Goal: Task Accomplishment & Management: Complete application form

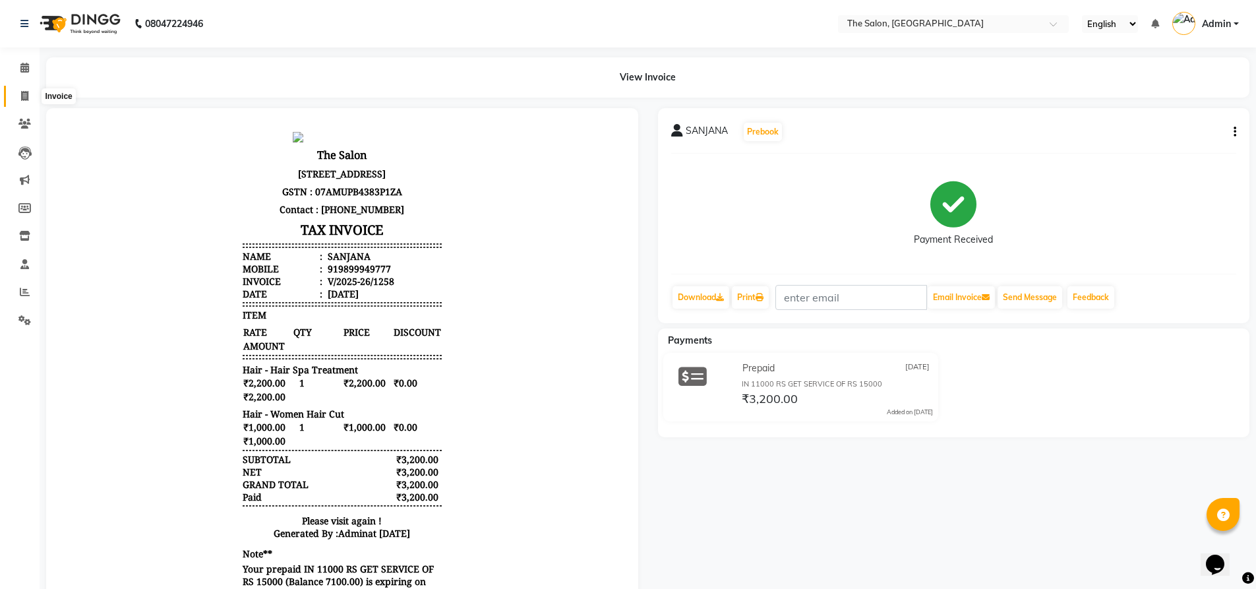
click at [22, 99] on icon at bounding box center [24, 96] width 7 height 10
select select "service"
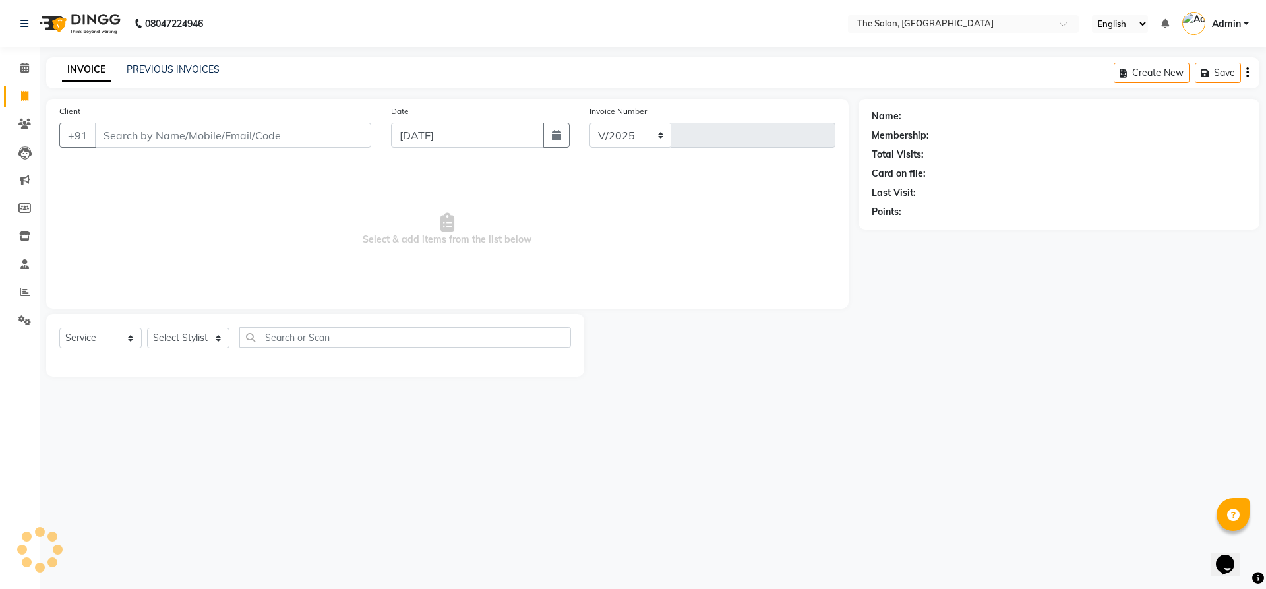
select select "4245"
type input "1259"
click at [176, 135] on input "Client" at bounding box center [233, 135] width 276 height 25
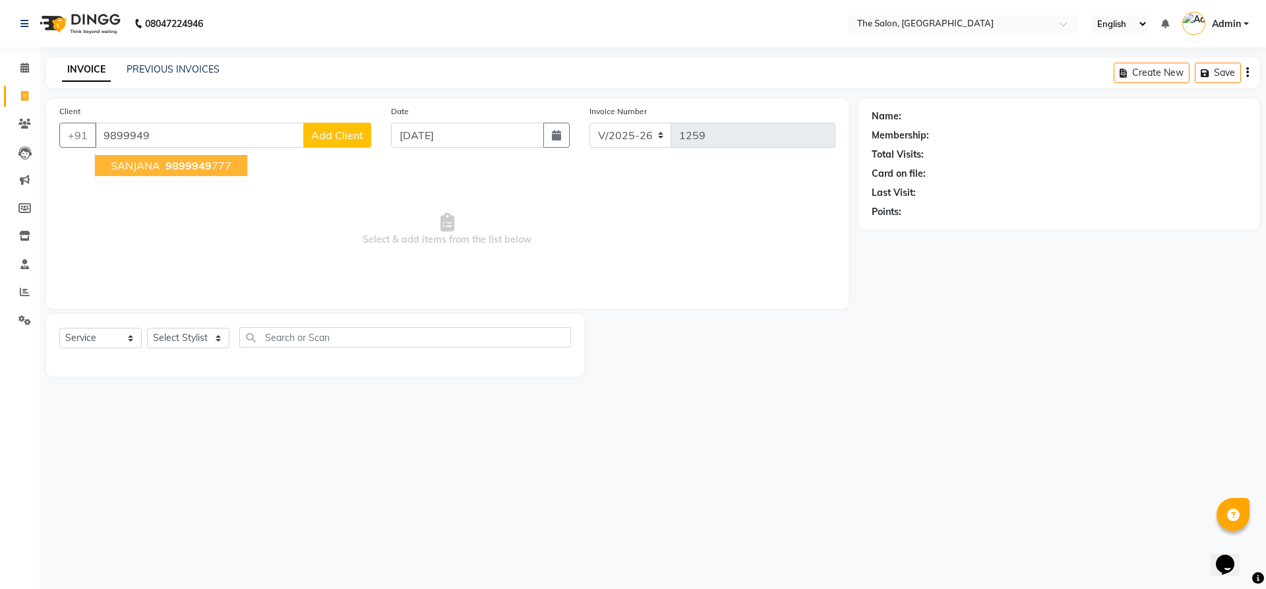
click at [189, 171] on span "9899949" at bounding box center [189, 165] width 46 height 13
type input "9899949777"
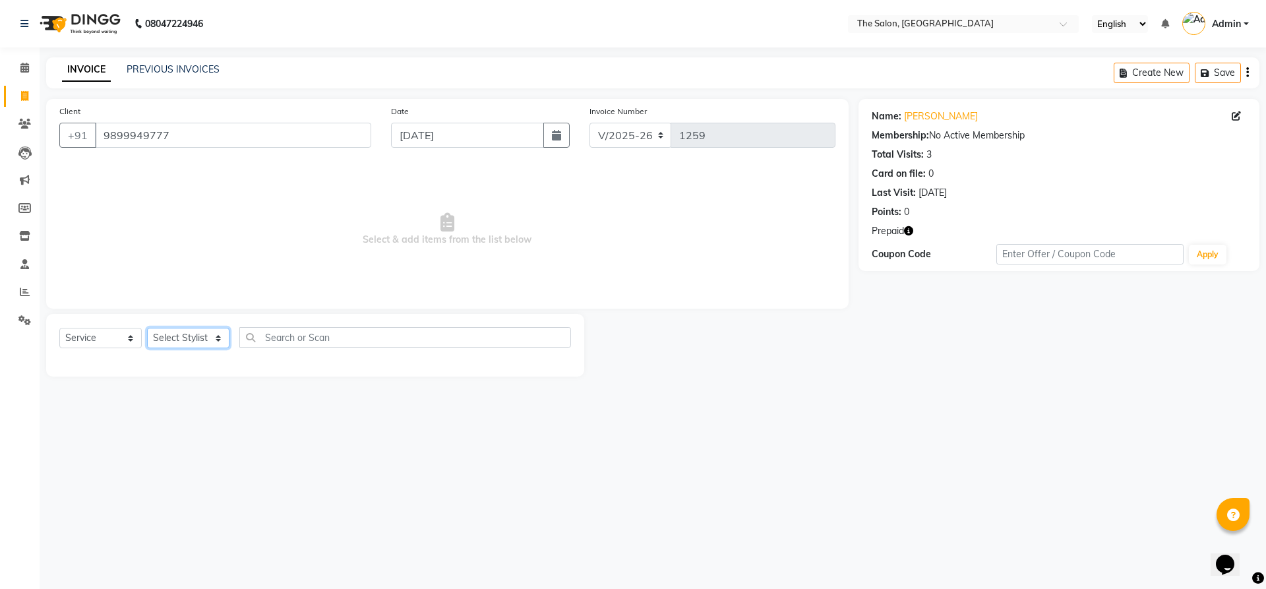
drag, startPoint x: 171, startPoint y: 337, endPoint x: 176, endPoint y: 329, distance: 9.5
click at [171, 337] on select "Select Stylist [PERSON_NAME] [PERSON_NAME] AKASH [PERSON_NAME] ARJUN [PERSON_NA…" at bounding box center [188, 338] width 82 height 20
select select "22753"
click at [147, 328] on select "Select Stylist [PERSON_NAME] [PERSON_NAME] AKASH [PERSON_NAME] ARJUN [PERSON_NA…" at bounding box center [188, 338] width 82 height 20
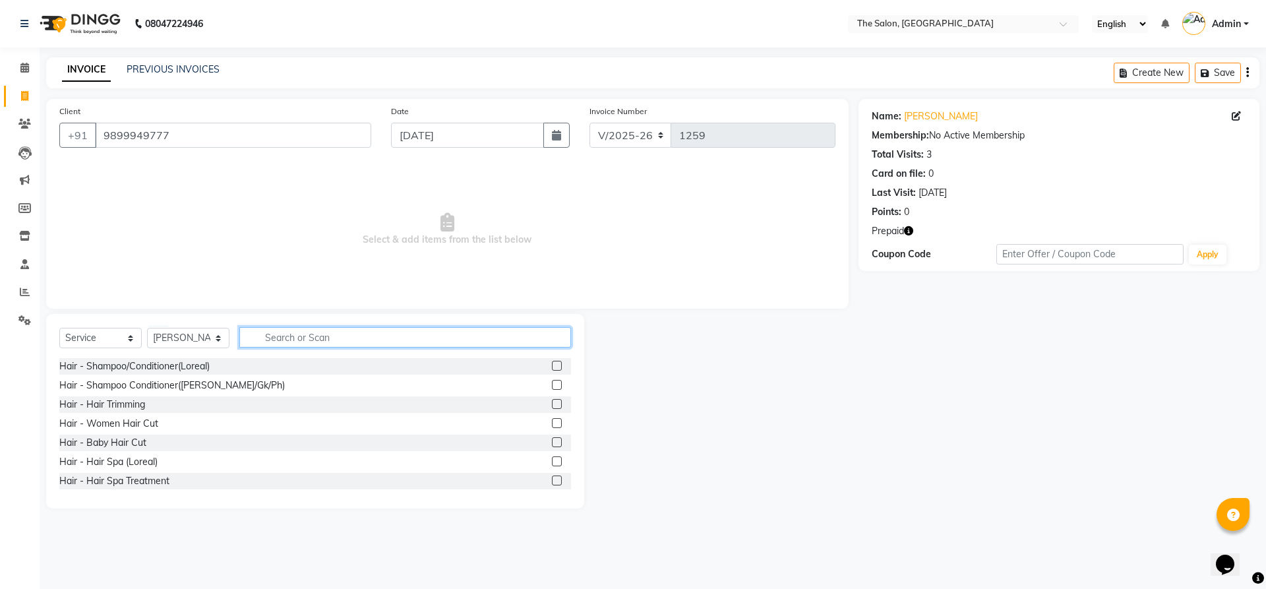
drag, startPoint x: 335, startPoint y: 340, endPoint x: 325, endPoint y: 342, distance: 10.0
click at [330, 340] on input "text" at bounding box center [405, 337] width 332 height 20
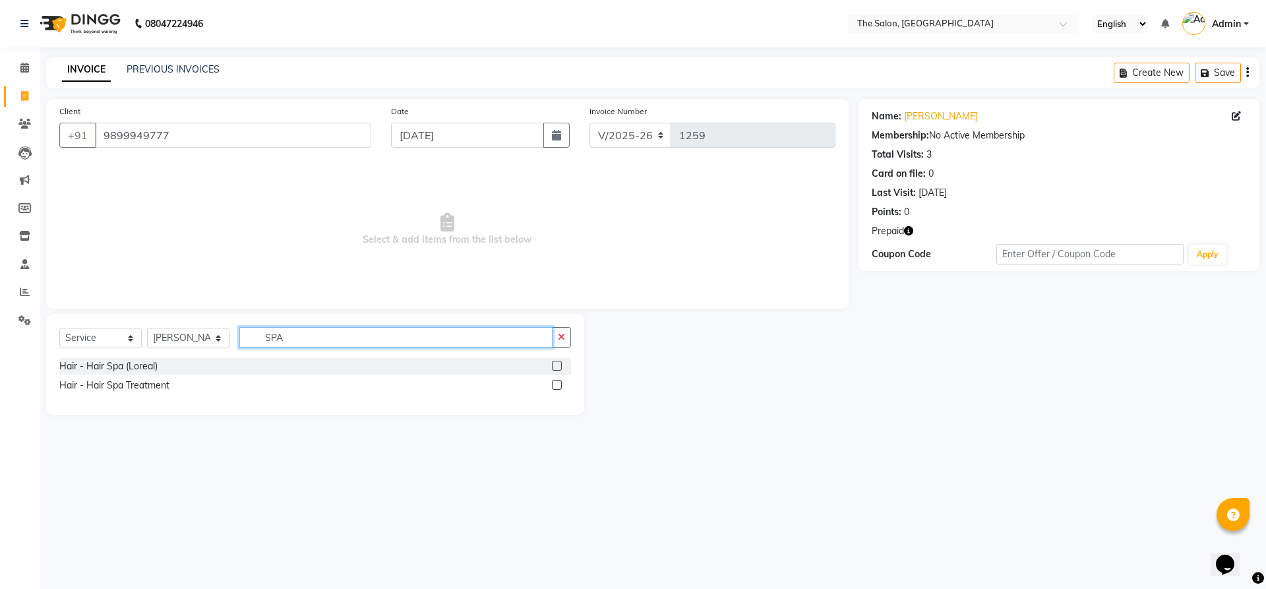
type input "SPA"
click at [142, 393] on div "Hair - Hair Spa Treatment" at bounding box center [315, 385] width 512 height 16
click at [146, 384] on div "Hair - Hair Spa Treatment" at bounding box center [114, 386] width 110 height 14
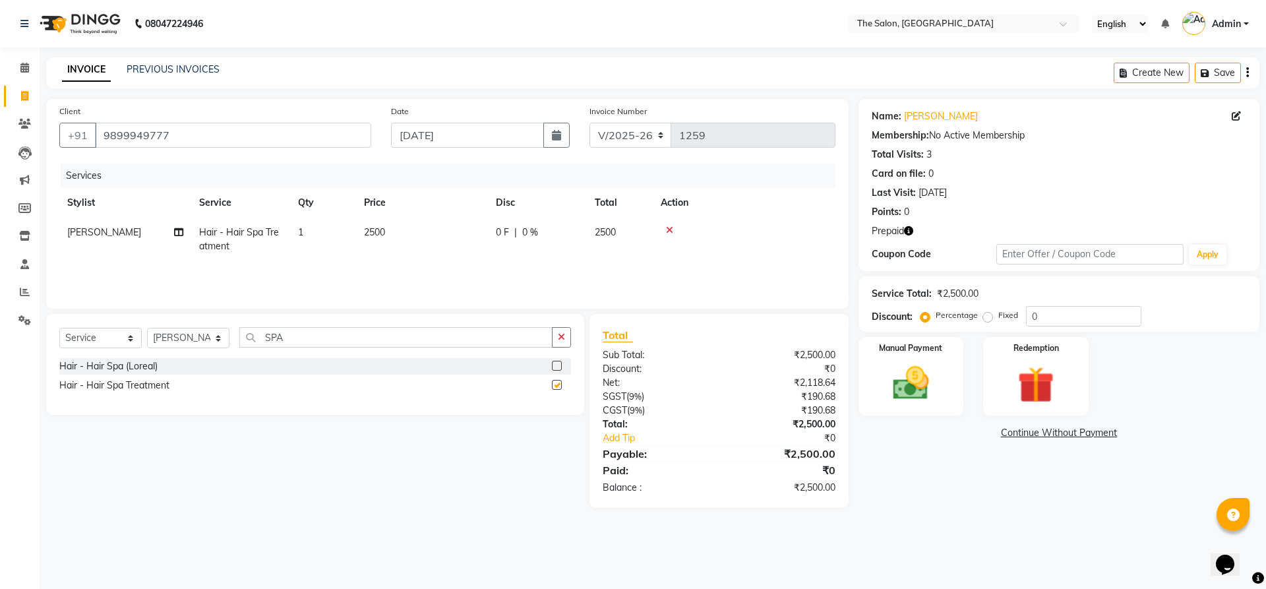
checkbox input "false"
click at [450, 237] on td "2500" at bounding box center [422, 240] width 132 height 44
click at [450, 237] on input "2500" at bounding box center [484, 236] width 116 height 20
type input "2200"
click at [566, 375] on div "Hair - Hair Spa (Loreal) Hair - Hair Spa Treatment" at bounding box center [315, 377] width 512 height 38
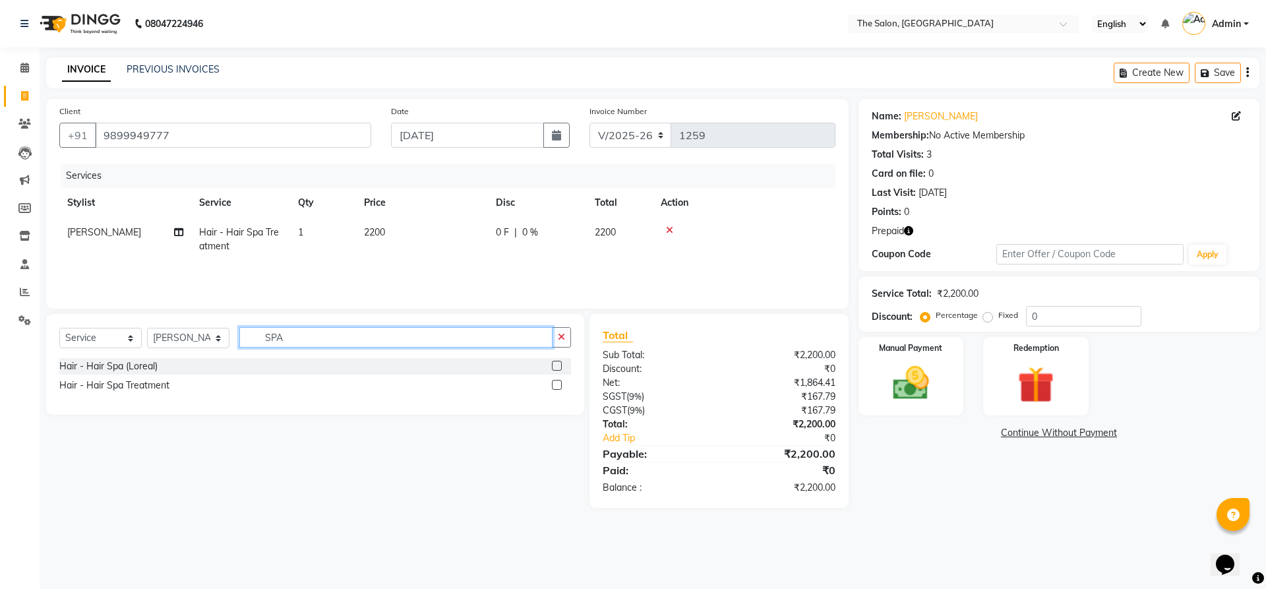
click at [330, 336] on input "SPA" at bounding box center [395, 337] width 313 height 20
type input "S"
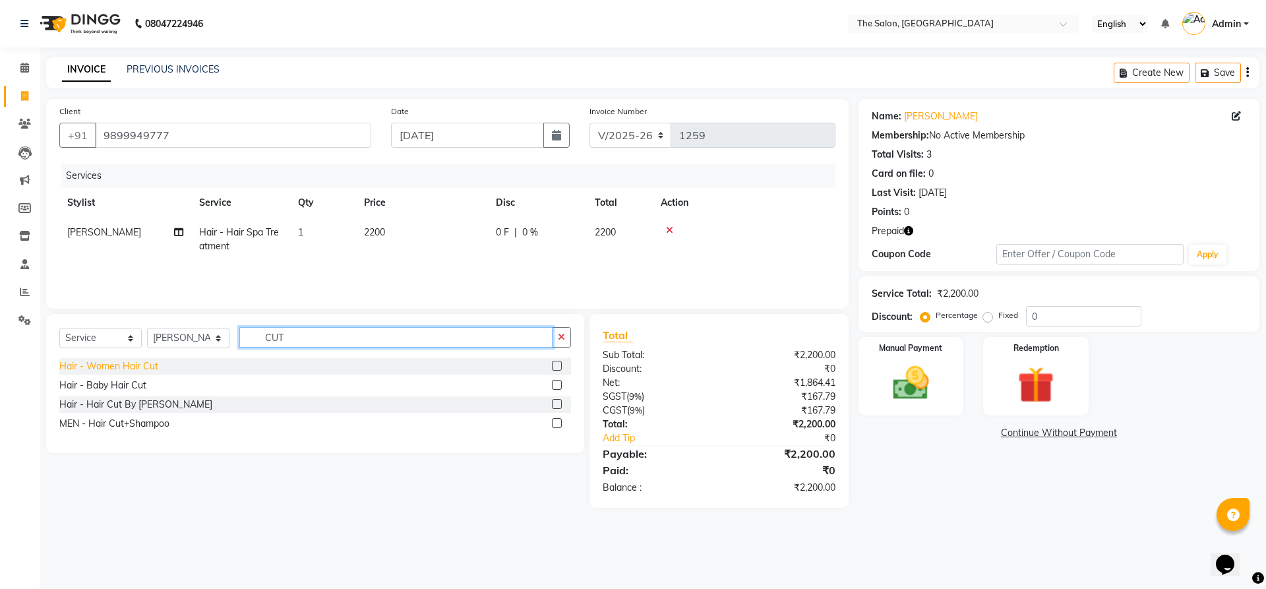
type input "CUT"
click at [126, 365] on div "Hair - Women Hair Cut" at bounding box center [108, 366] width 99 height 14
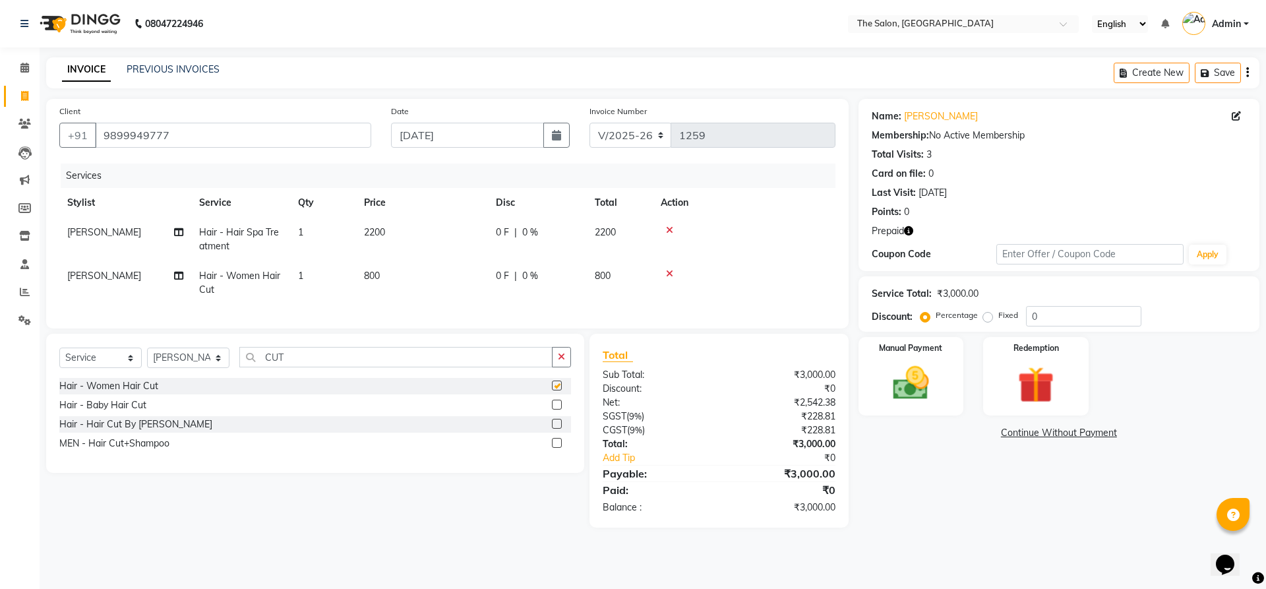
checkbox input "false"
click at [453, 282] on td "800" at bounding box center [422, 283] width 132 height 44
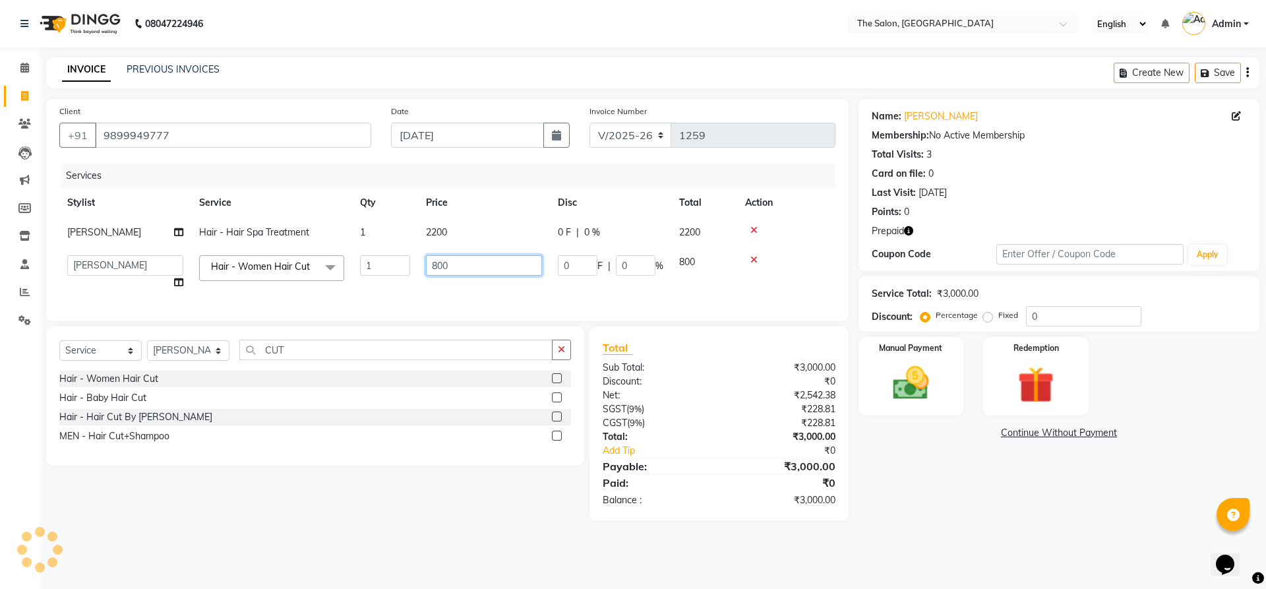
click at [479, 272] on input "800" at bounding box center [484, 265] width 116 height 20
type input "8"
type input "1000"
click at [1027, 555] on div "08047224946 Select Location × The Salon, Rajouri Garden English ENGLISH Español…" at bounding box center [633, 294] width 1266 height 589
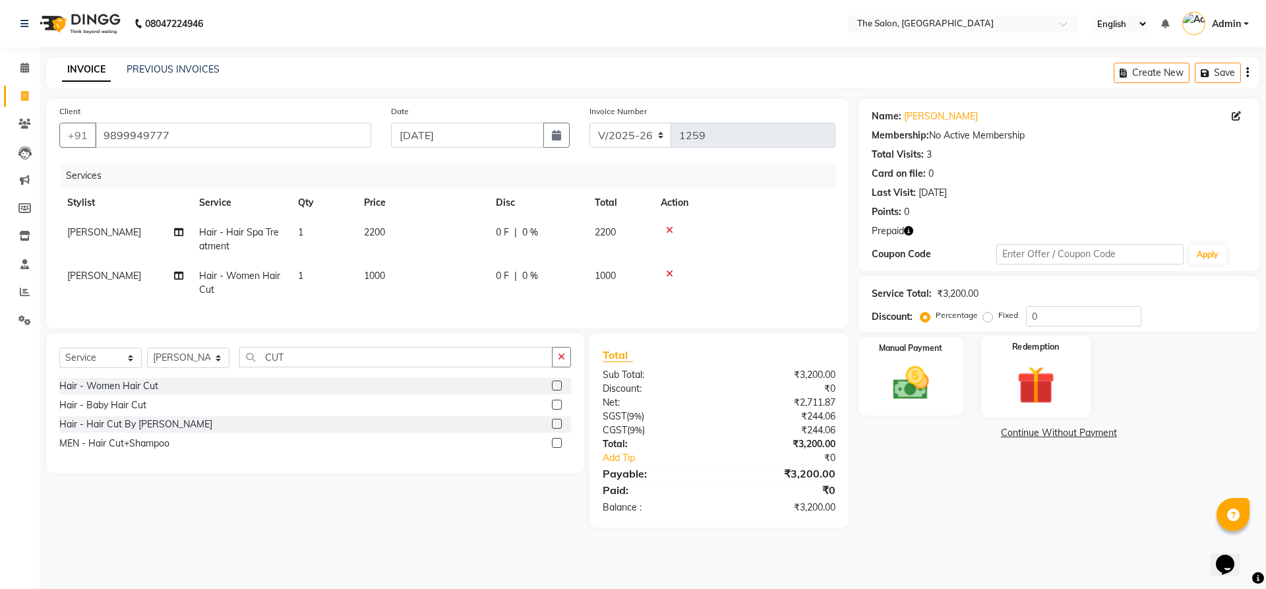
click at [1041, 400] on img at bounding box center [1035, 384] width 61 height 47
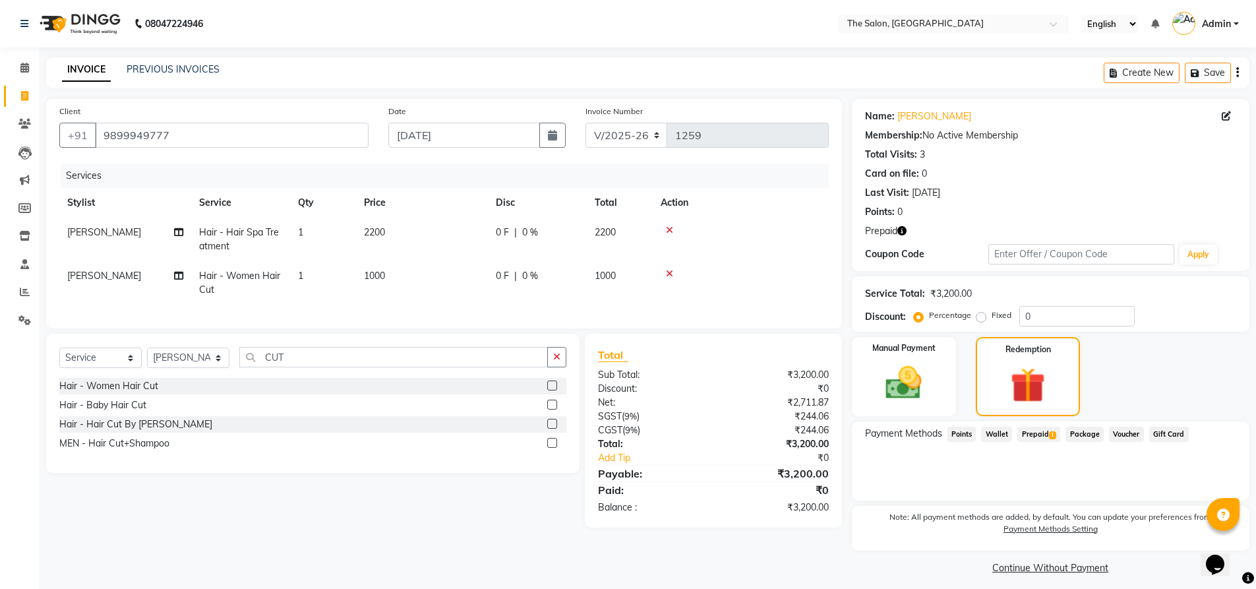
click at [1025, 431] on span "Prepaid 1" at bounding box center [1039, 434] width 43 height 15
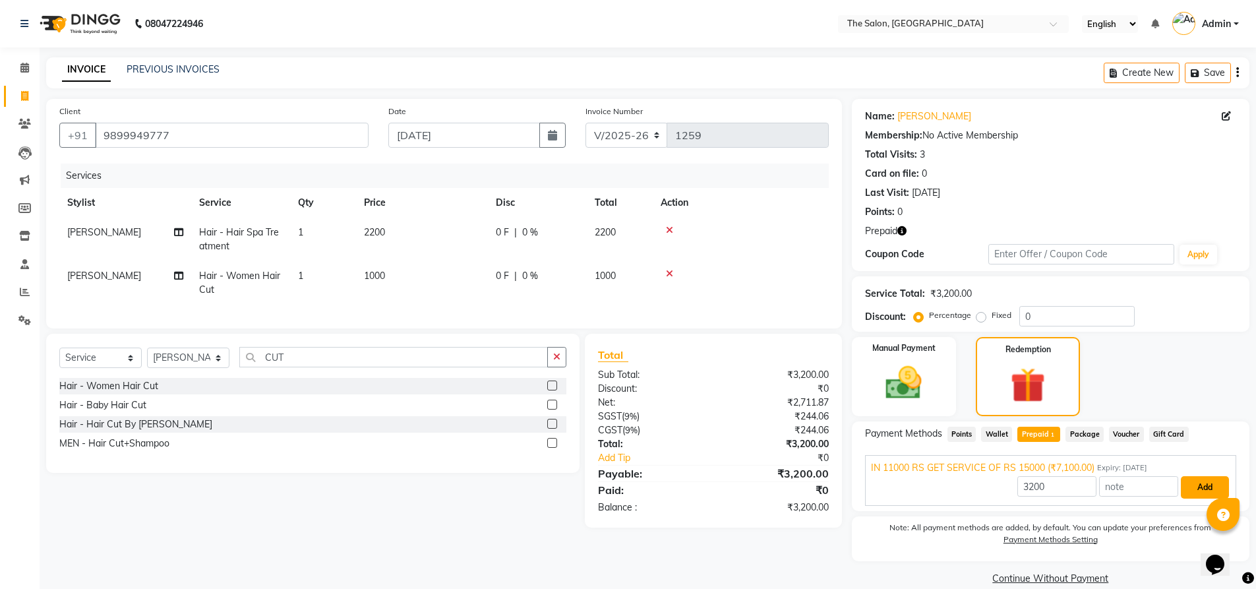
click at [1194, 493] on button "Add" at bounding box center [1205, 487] width 48 height 22
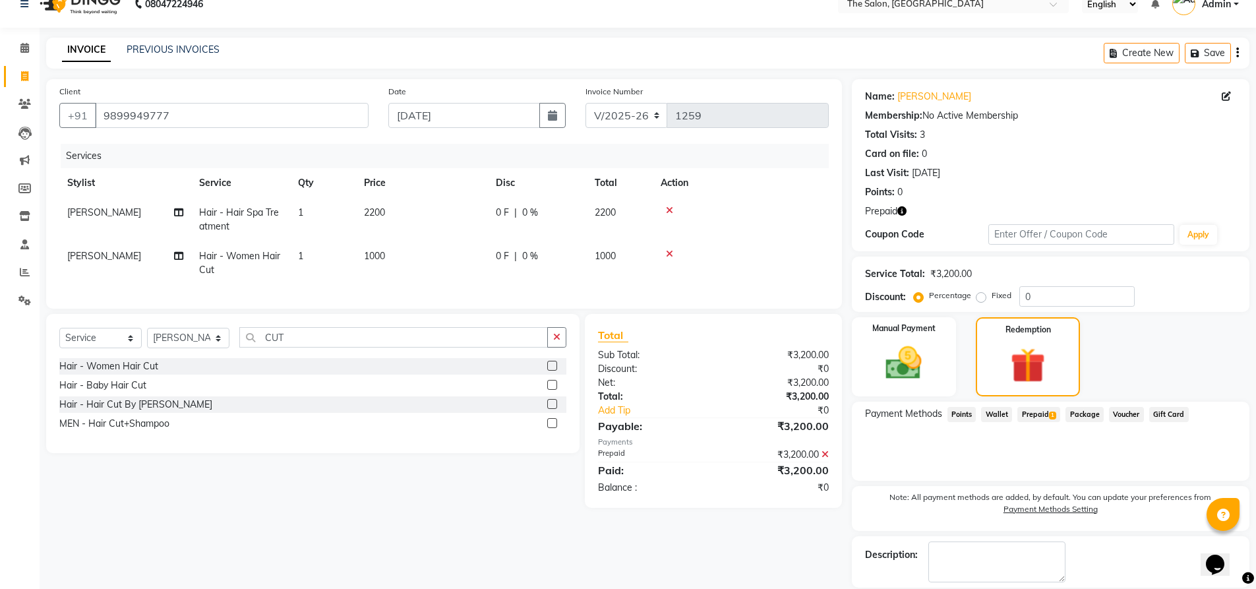
scroll to position [83, 0]
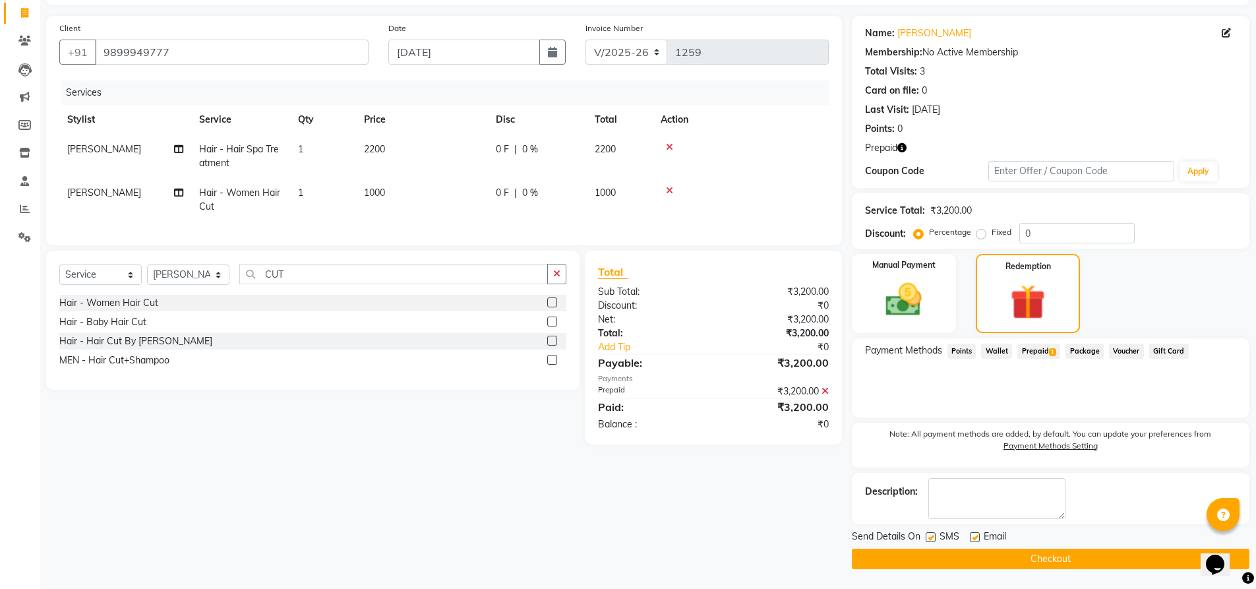
click at [977, 568] on button "Checkout" at bounding box center [1051, 559] width 398 height 20
